Goal: Information Seeking & Learning: Learn about a topic

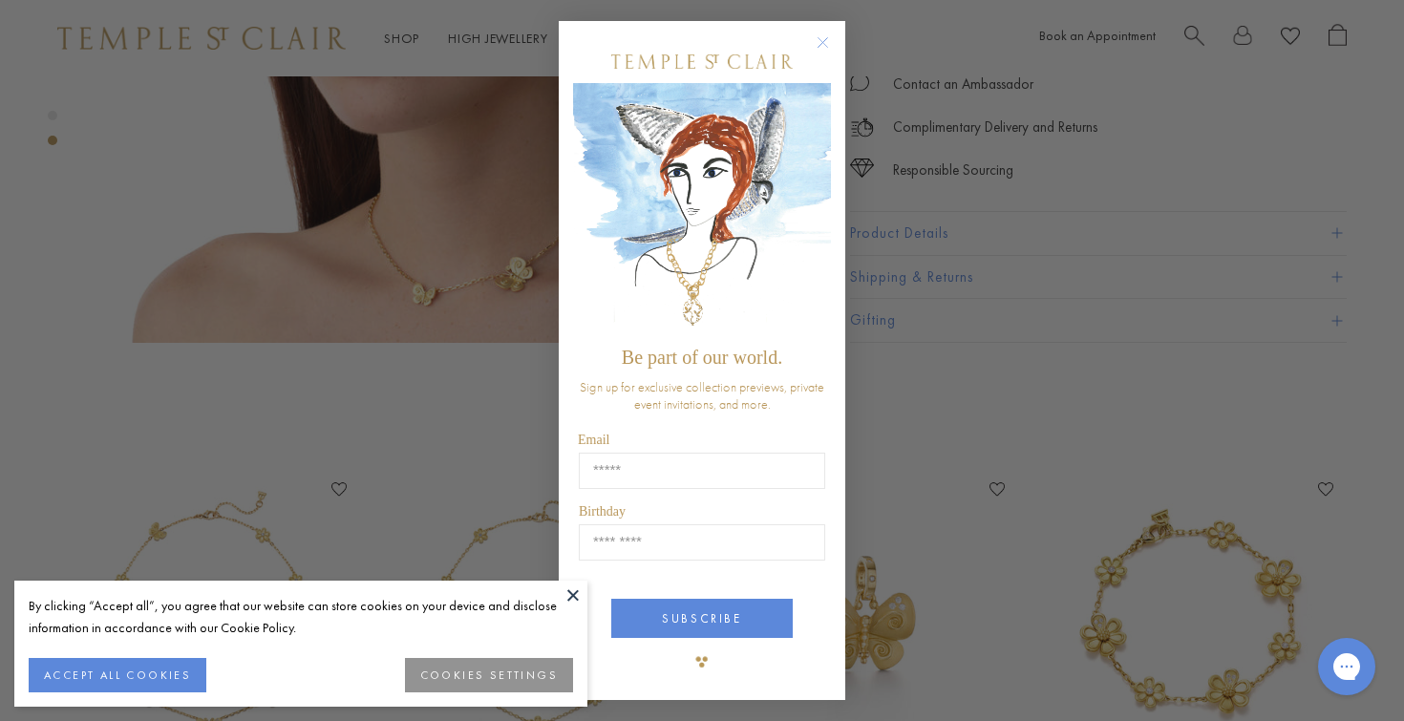
scroll to position [1349, 0]
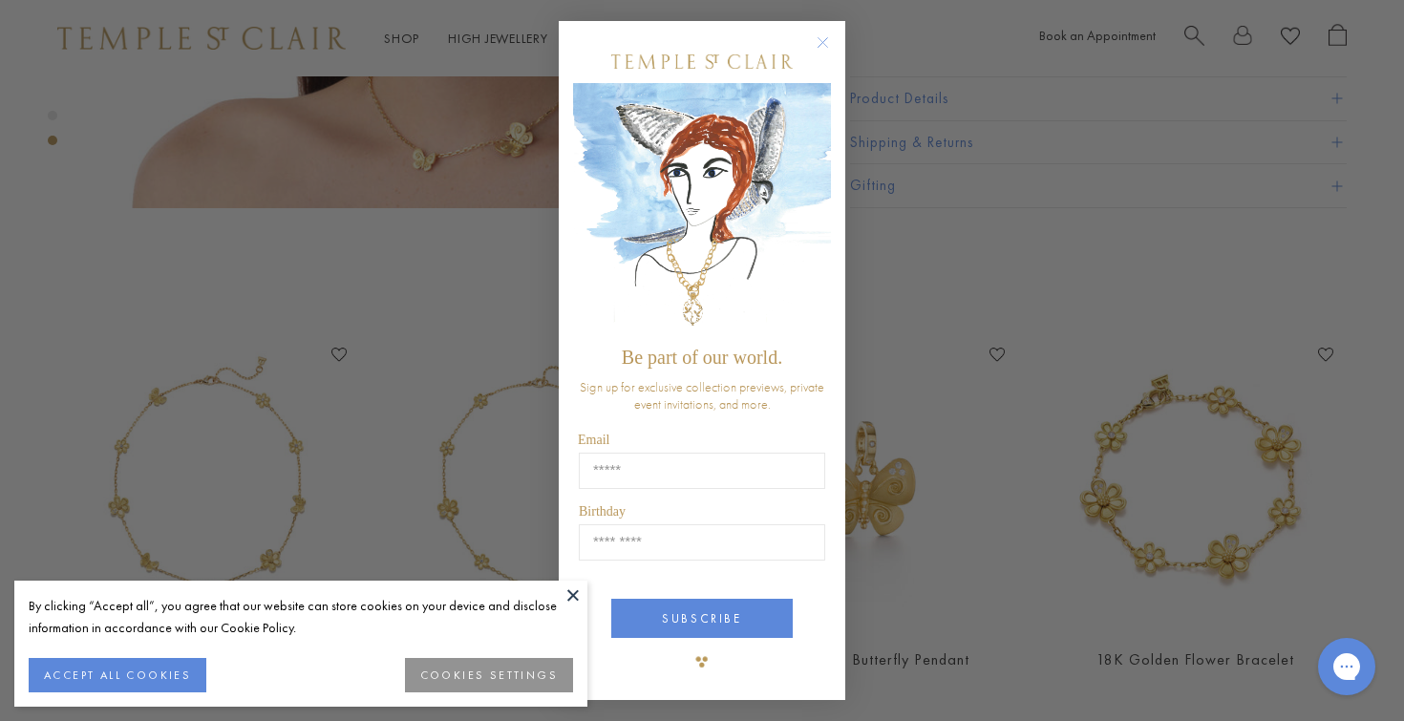
click at [827, 35] on circle "Close dialog" at bounding box center [823, 42] width 23 height 23
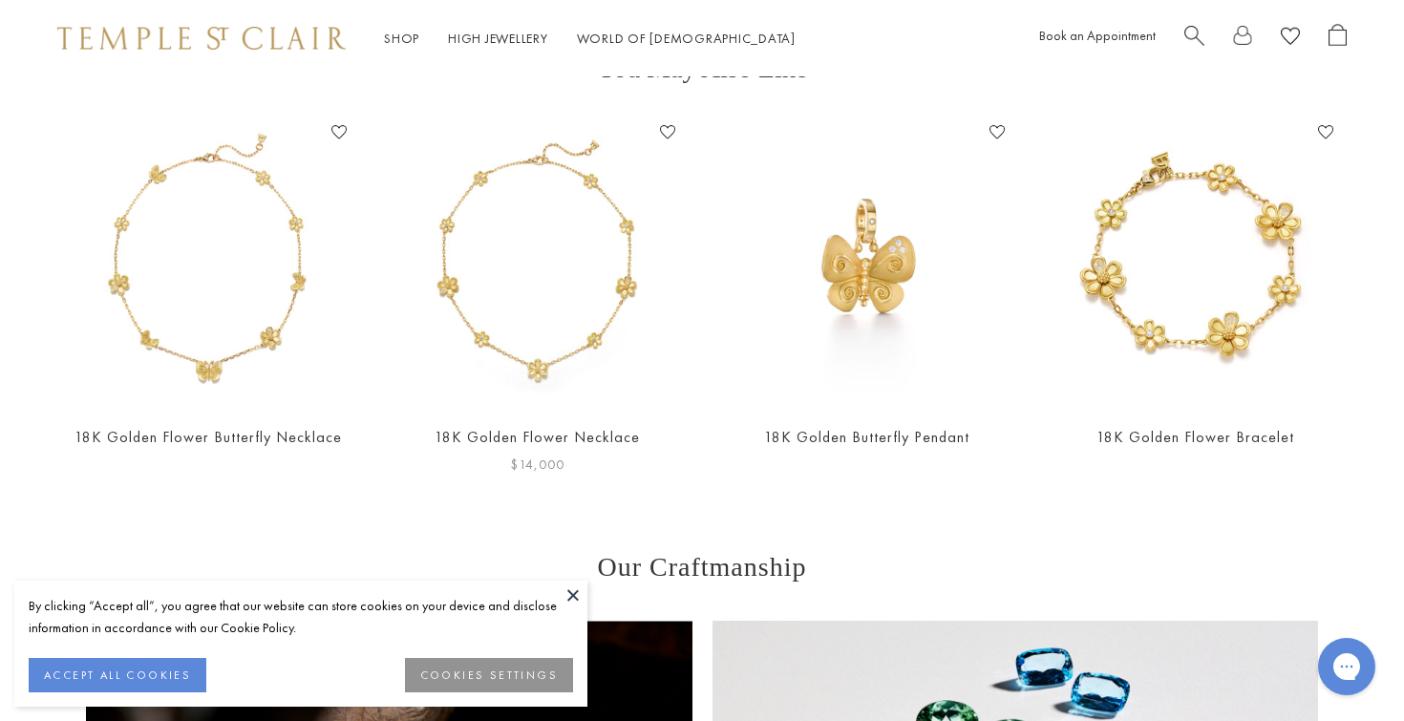
scroll to position [1564, 0]
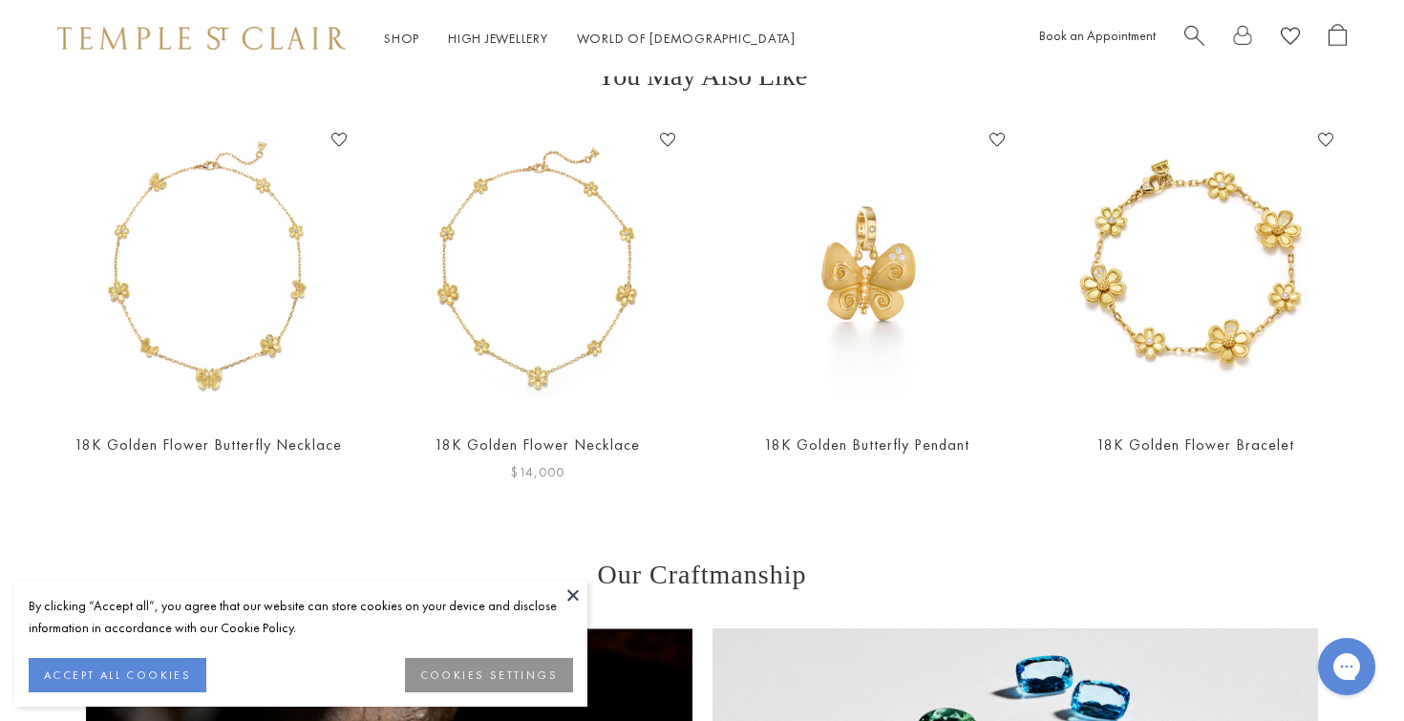
click at [592, 265] on img at bounding box center [538, 270] width 291 height 291
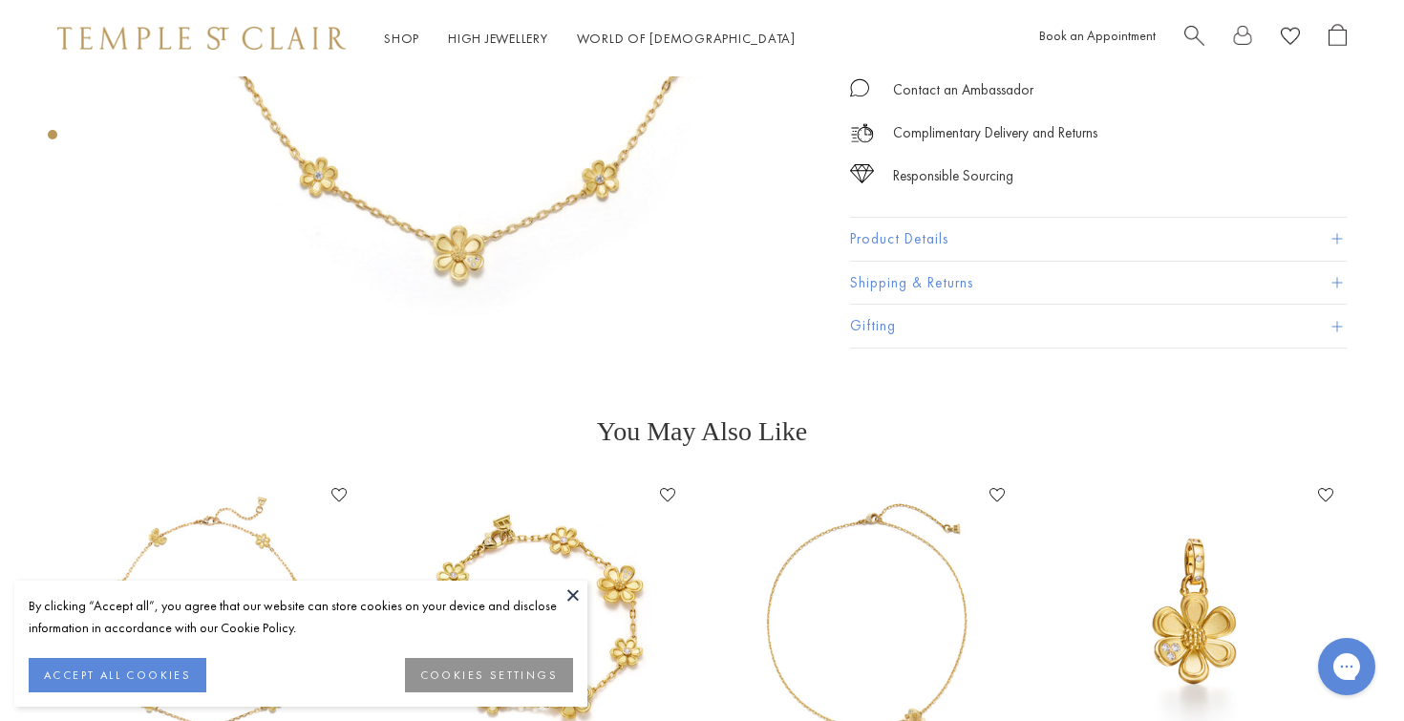
scroll to position [629, 0]
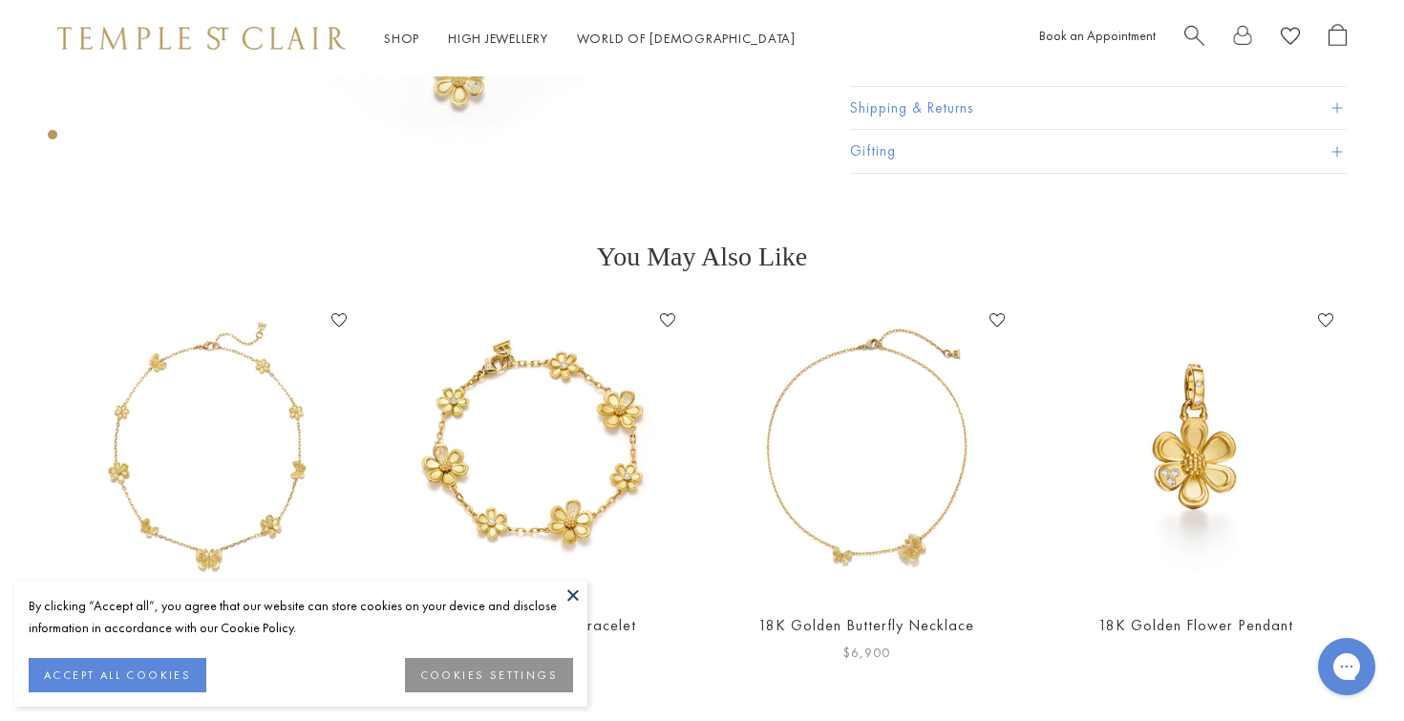
click at [818, 457] on img at bounding box center [866, 451] width 291 height 291
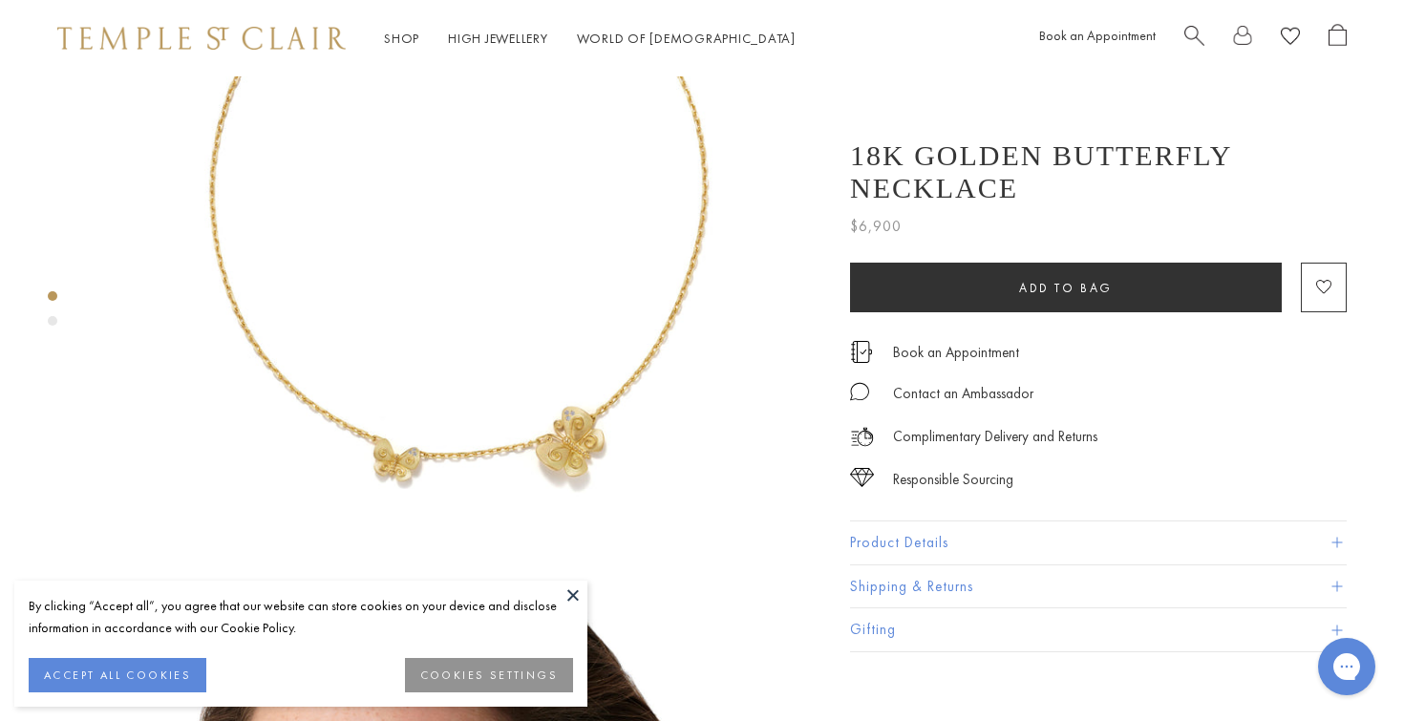
scroll to position [247, 0]
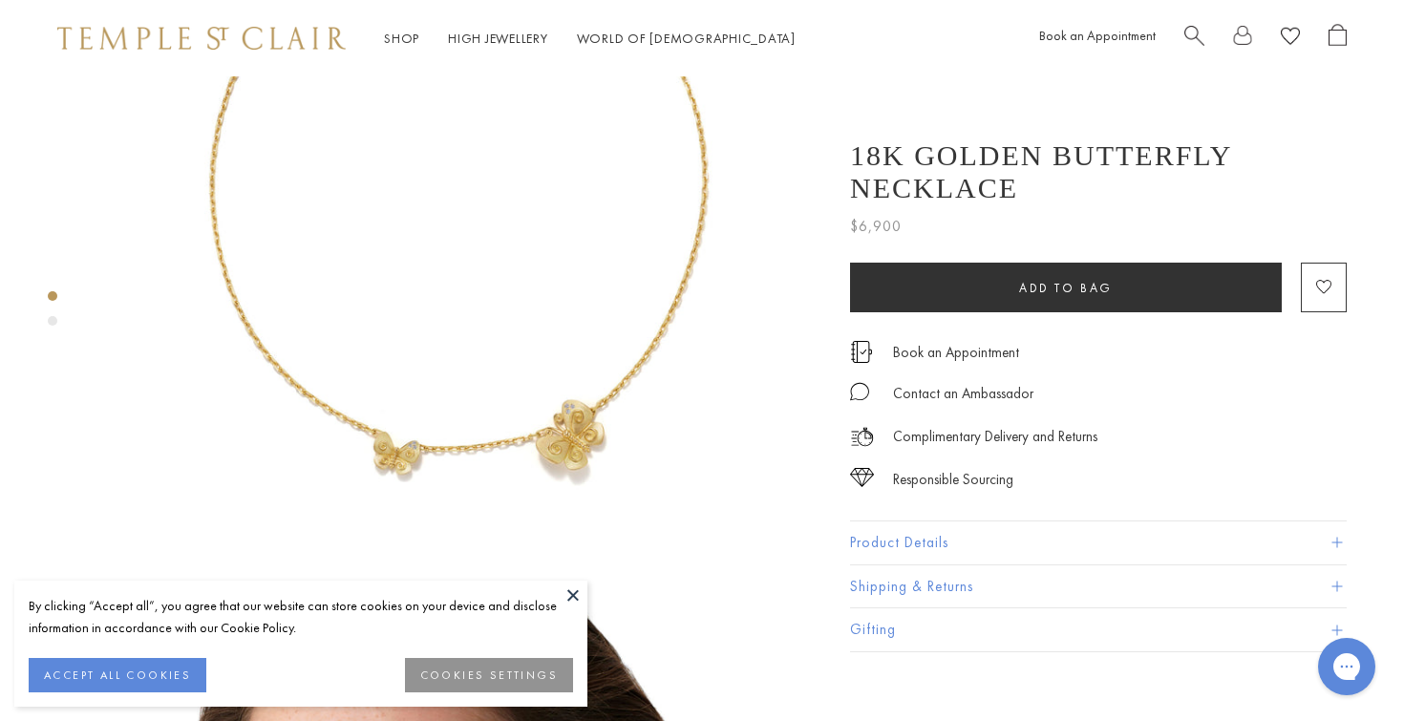
click at [919, 546] on button "Product Details" at bounding box center [1098, 543] width 497 height 43
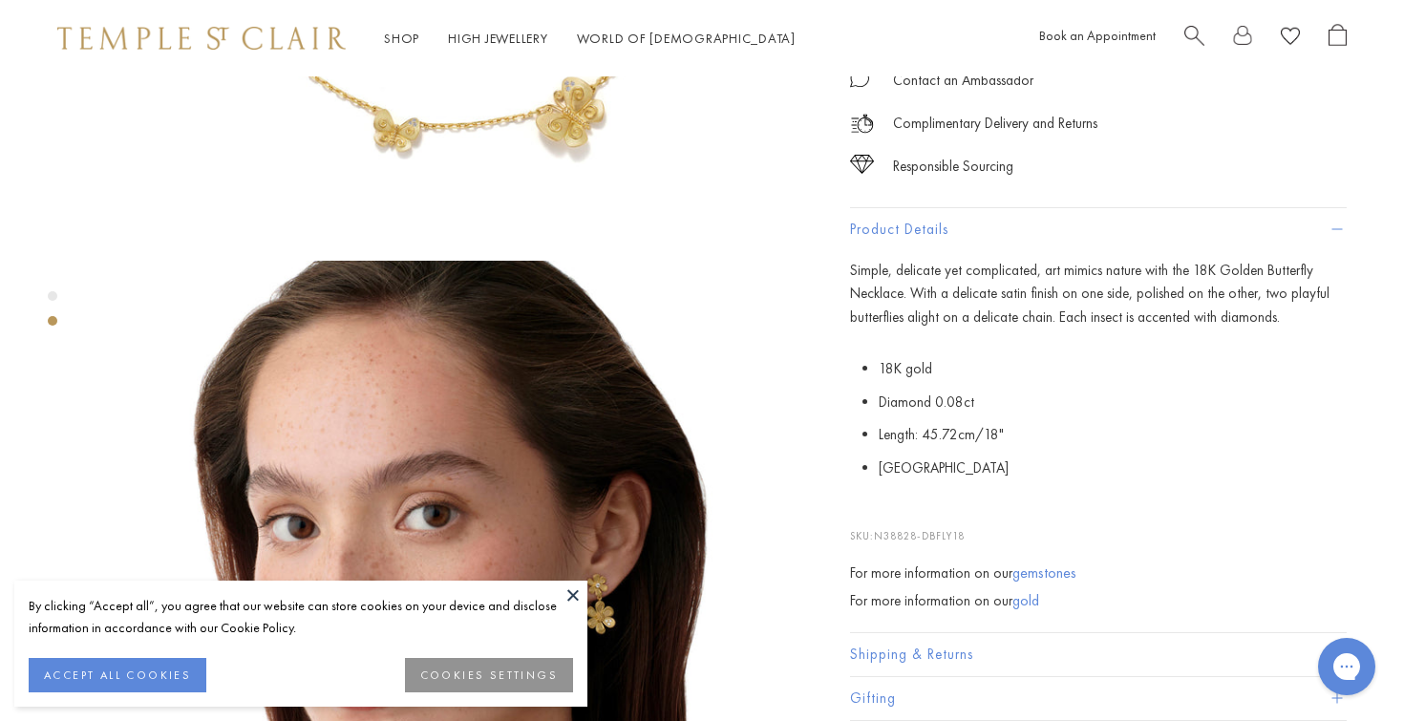
scroll to position [572, 0]
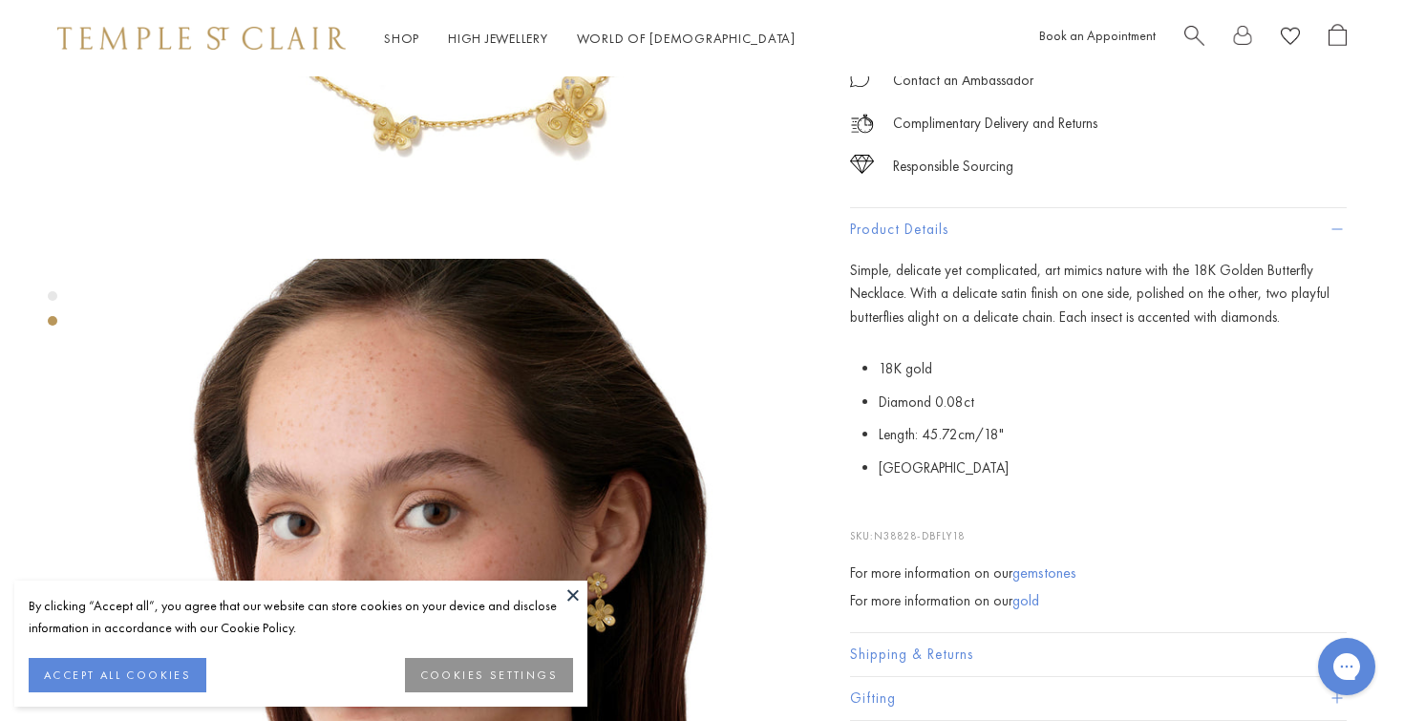
click at [1020, 604] on link "gold" at bounding box center [1026, 600] width 27 height 20
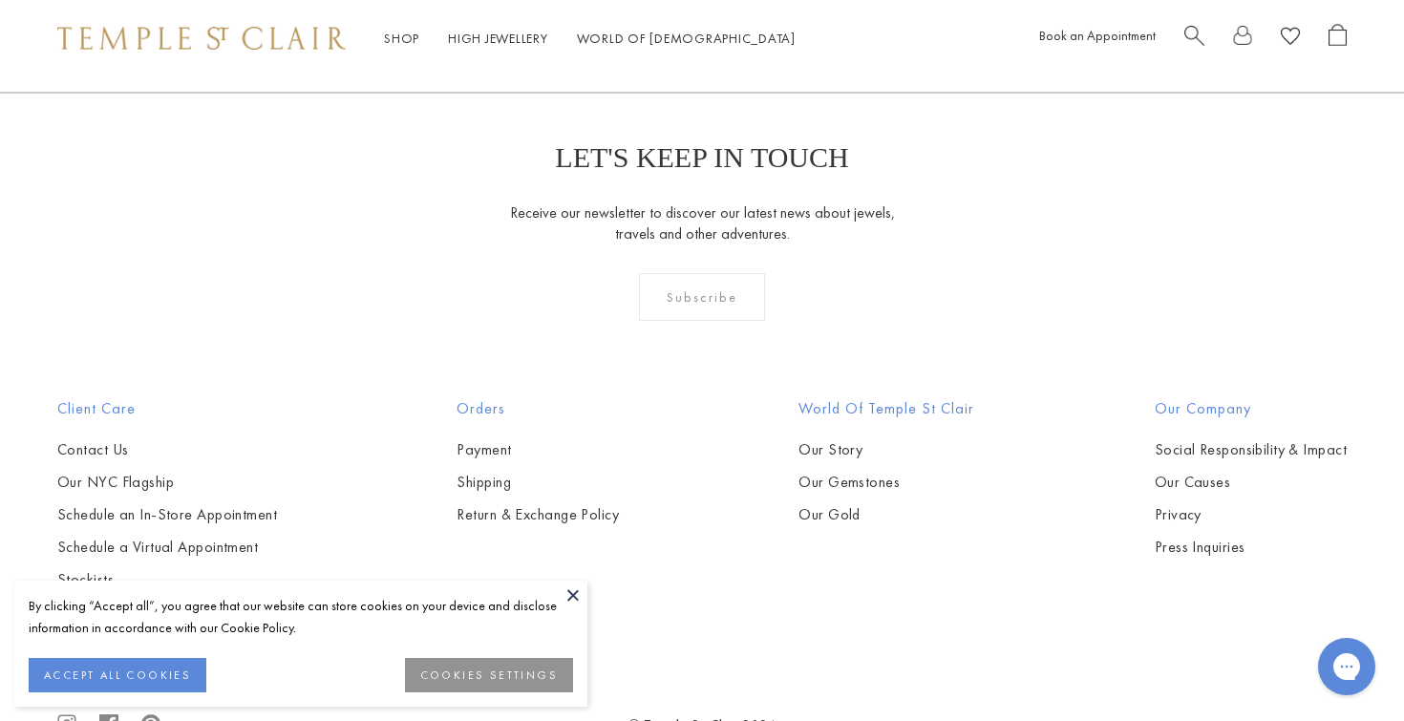
scroll to position [2397, 0]
